Goal: Find specific page/section: Find specific page/section

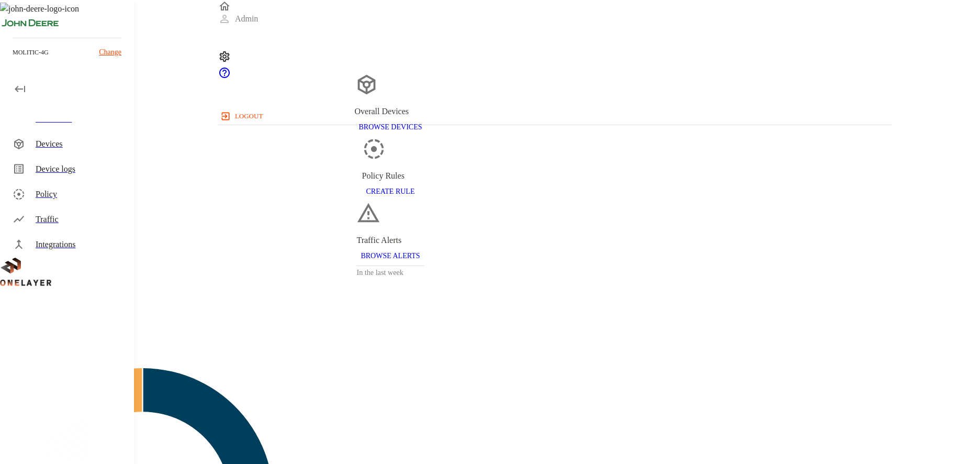
click at [68, 221] on div "Traffic" at bounding box center [81, 219] width 90 height 13
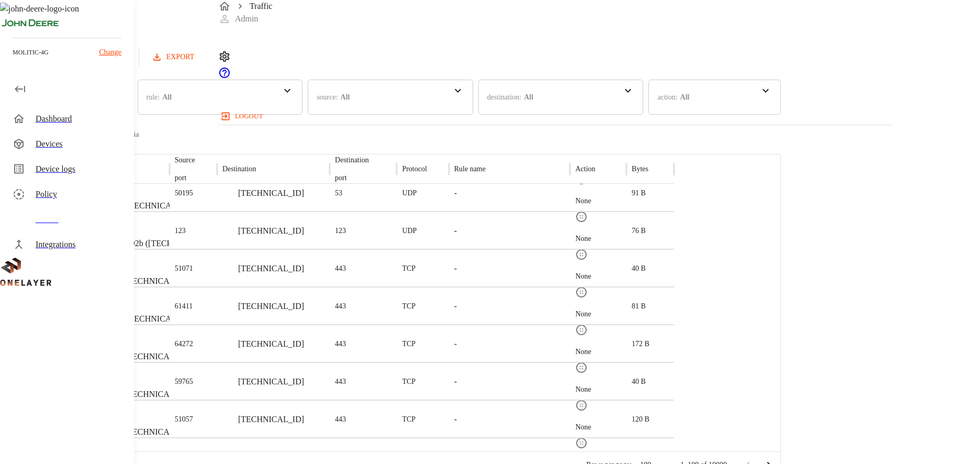
scroll to position [2004, 0]
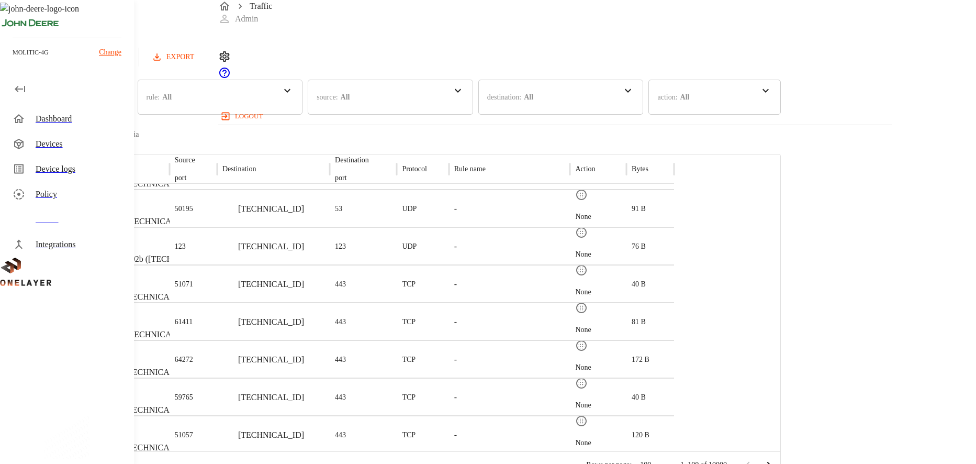
click at [195, 205] on p "microCell" at bounding box center [140, 202] width 112 height 10
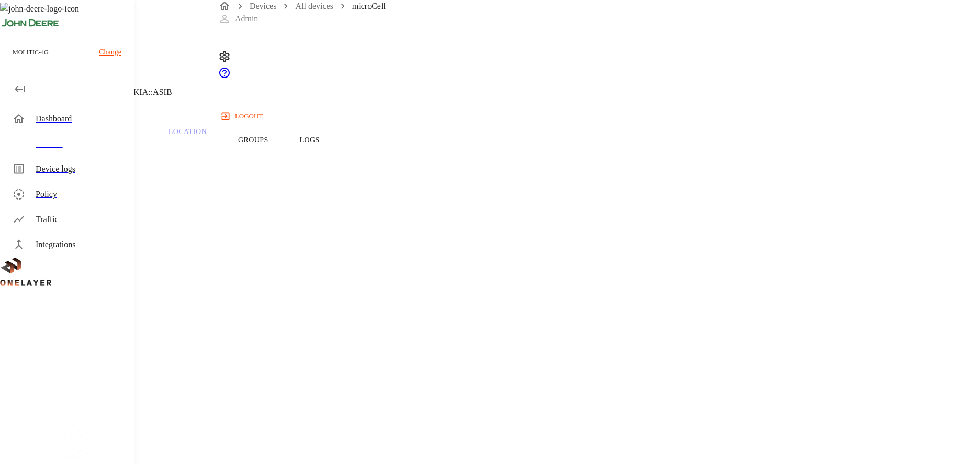
click at [172, 77] on p "#6b651679" at bounding box center [110, 71] width 126 height 13
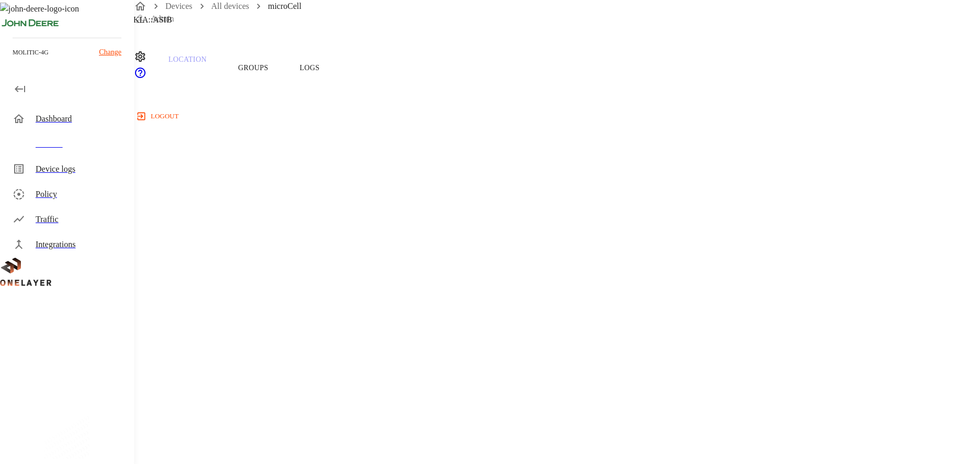
scroll to position [168, 0]
